Goal: Transaction & Acquisition: Register for event/course

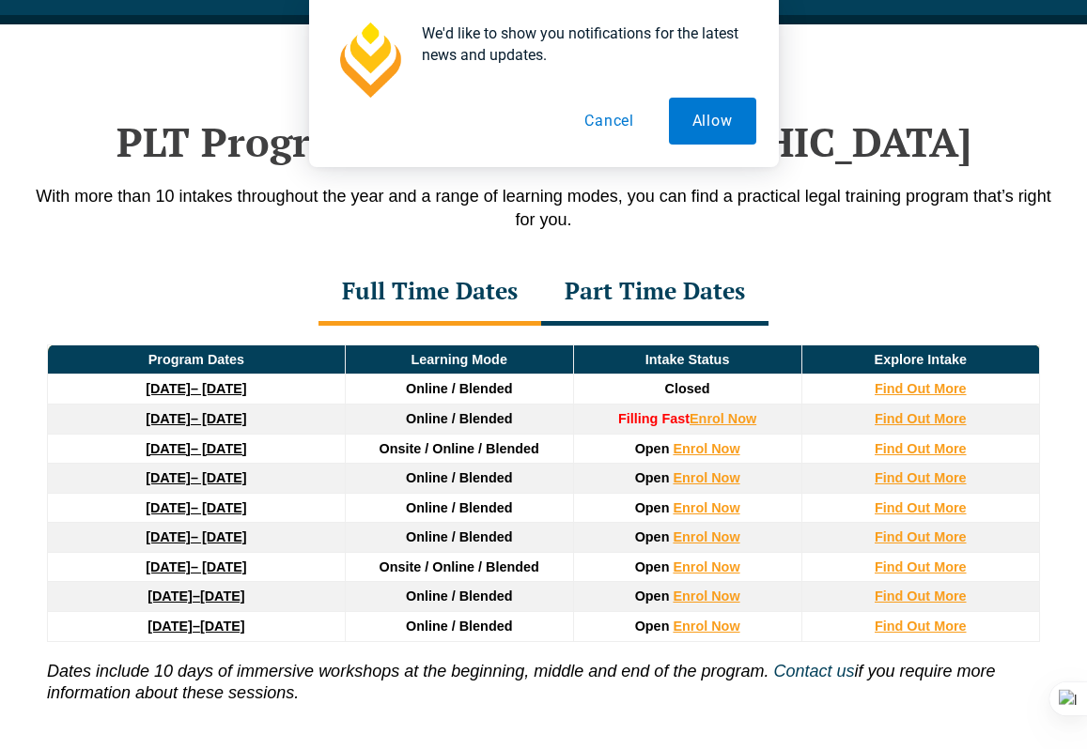
scroll to position [2422, 0]
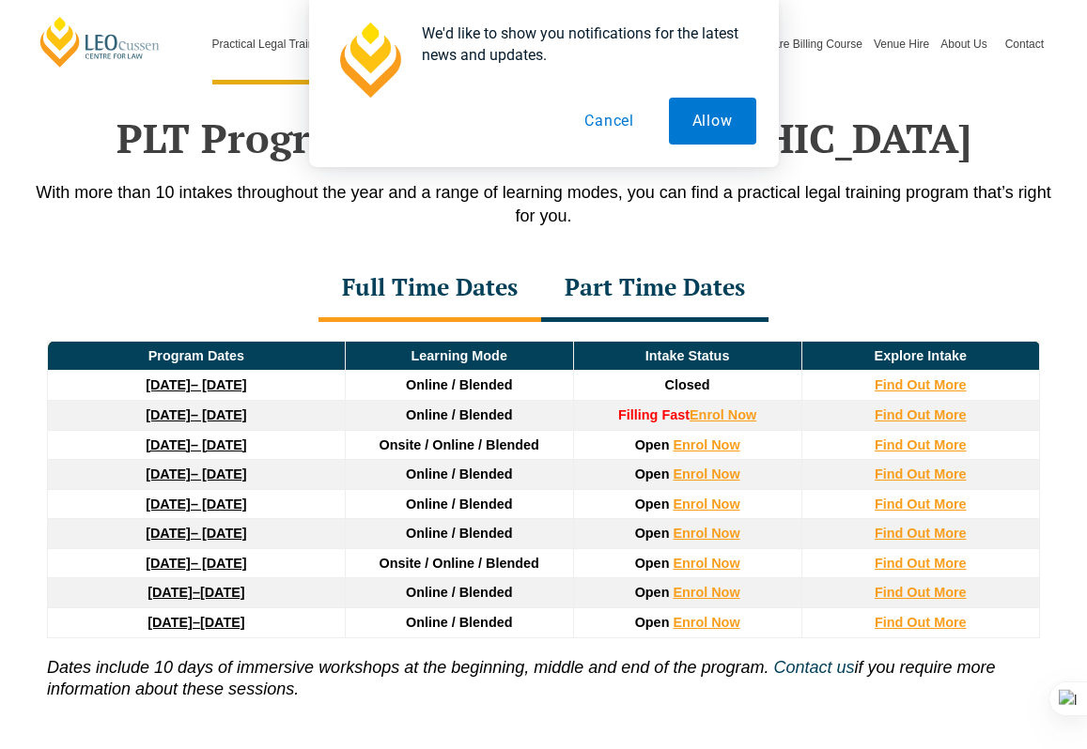
click at [584, 120] on button "Cancel" at bounding box center [609, 121] width 97 height 47
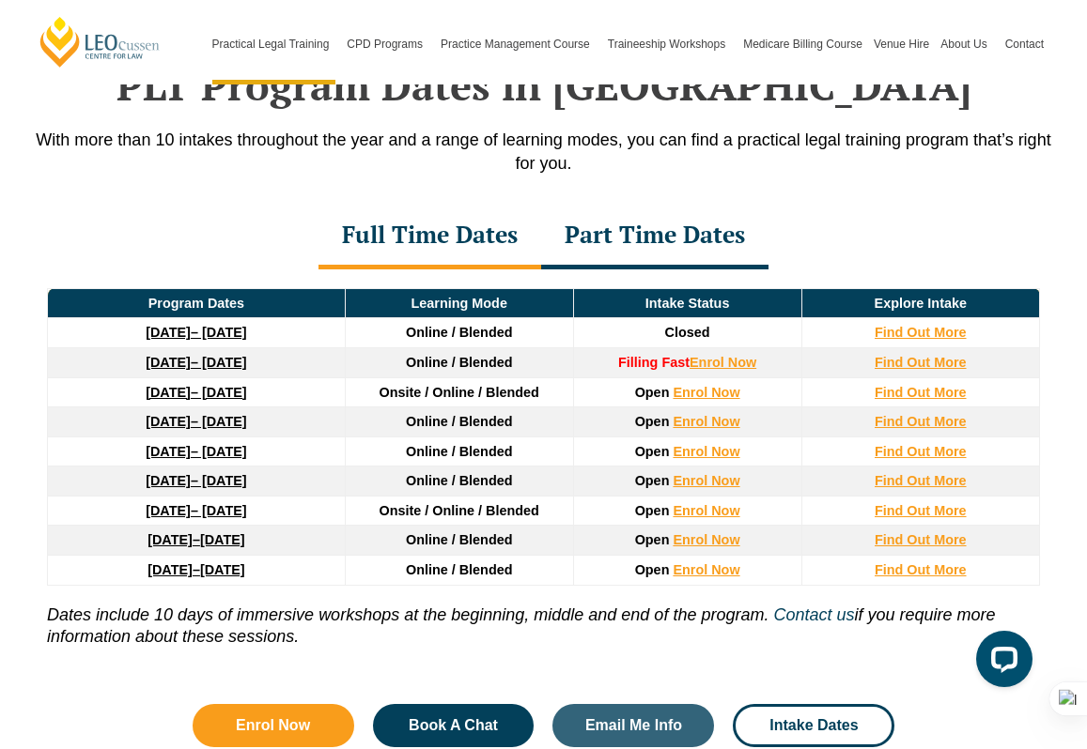
scroll to position [0, 0]
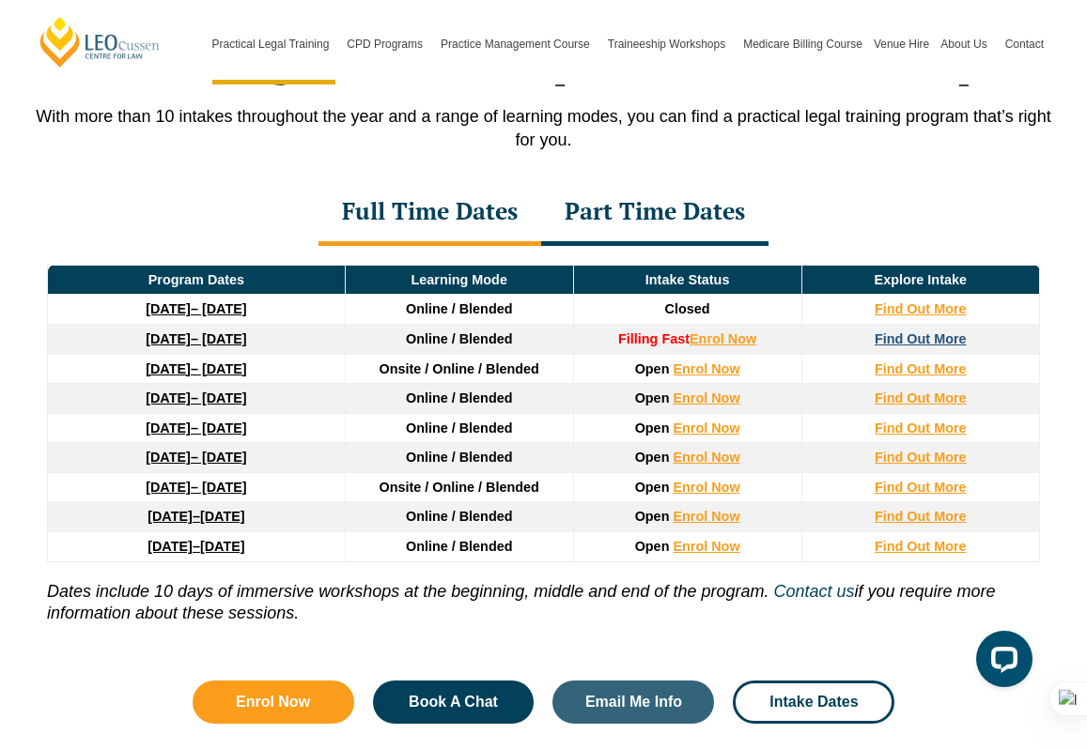
click at [941, 332] on strong "Find Out More" at bounding box center [920, 339] width 92 height 15
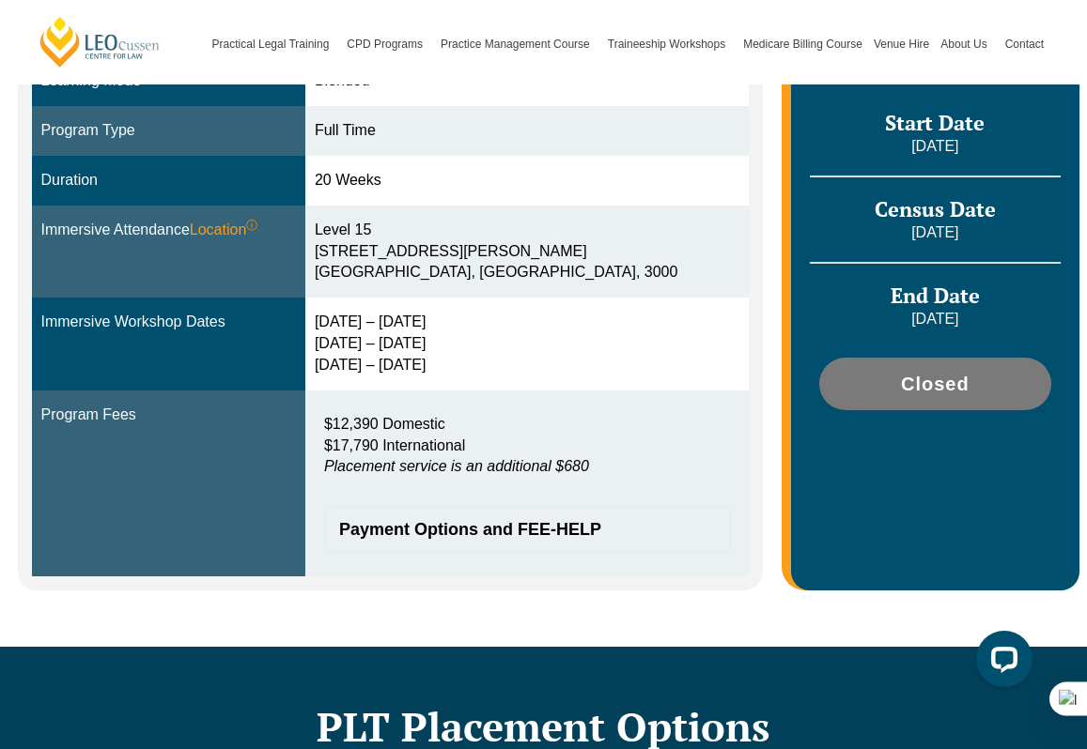
scroll to position [557, 0]
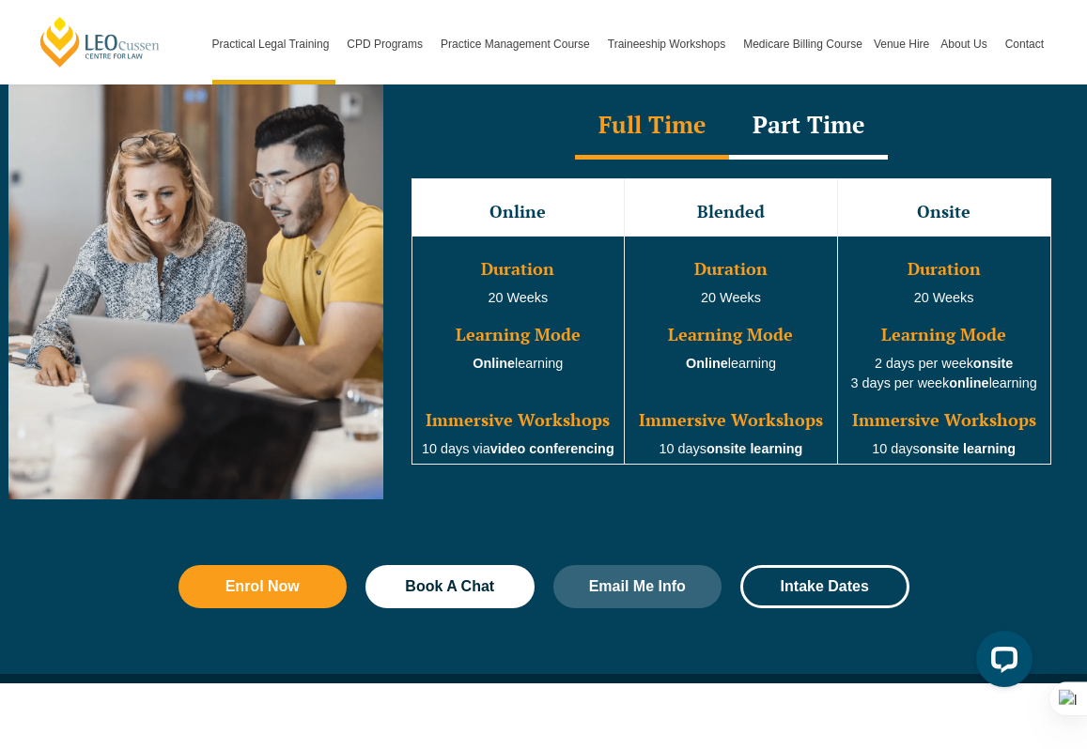
scroll to position [1757, 0]
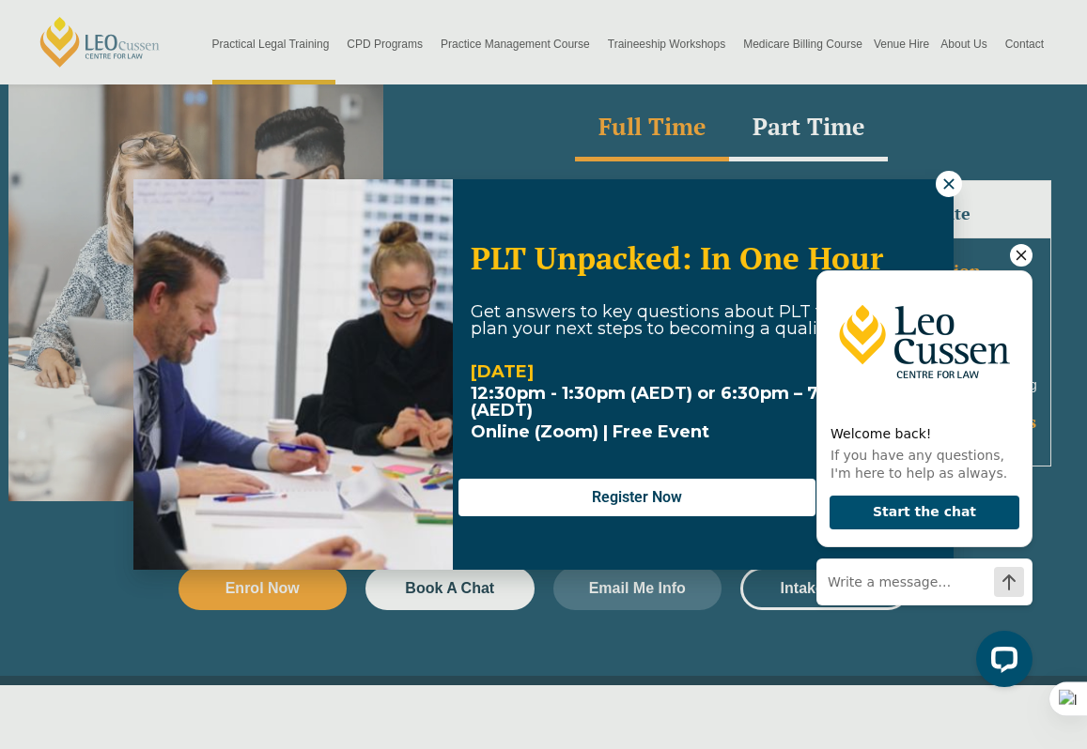
click at [1022, 255] on icon "Hide greeting" at bounding box center [1021, 255] width 23 height 23
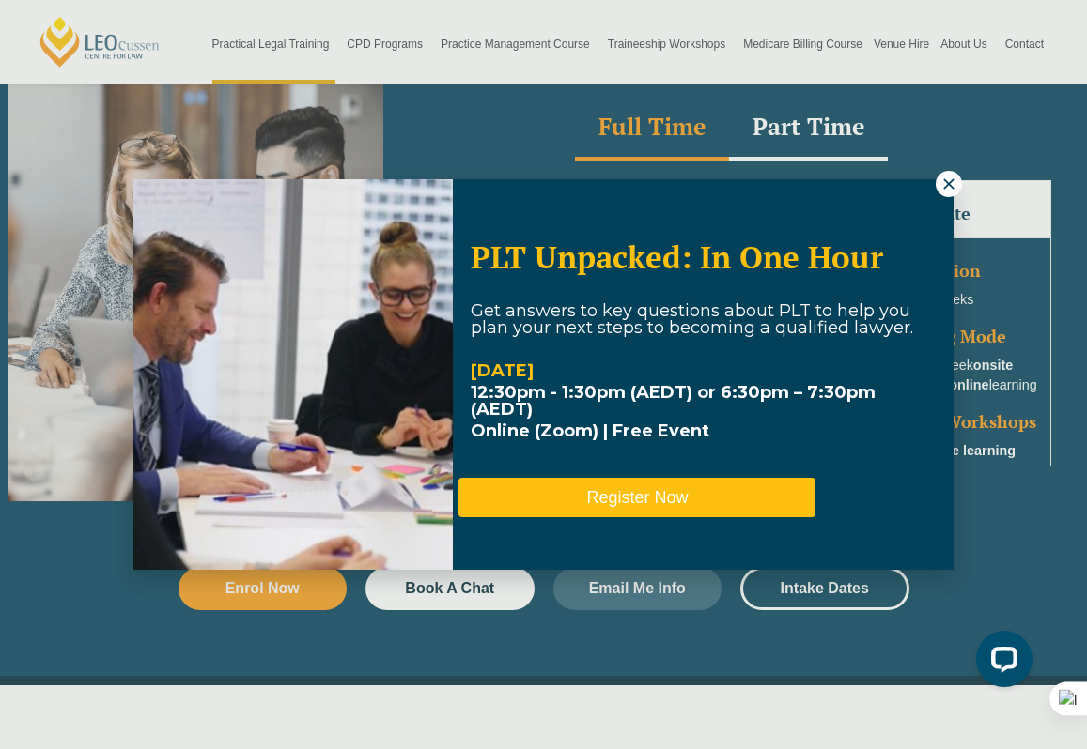
click at [716, 482] on button "Register Now" at bounding box center [636, 497] width 357 height 39
